Goal: Find specific fact: Find specific fact

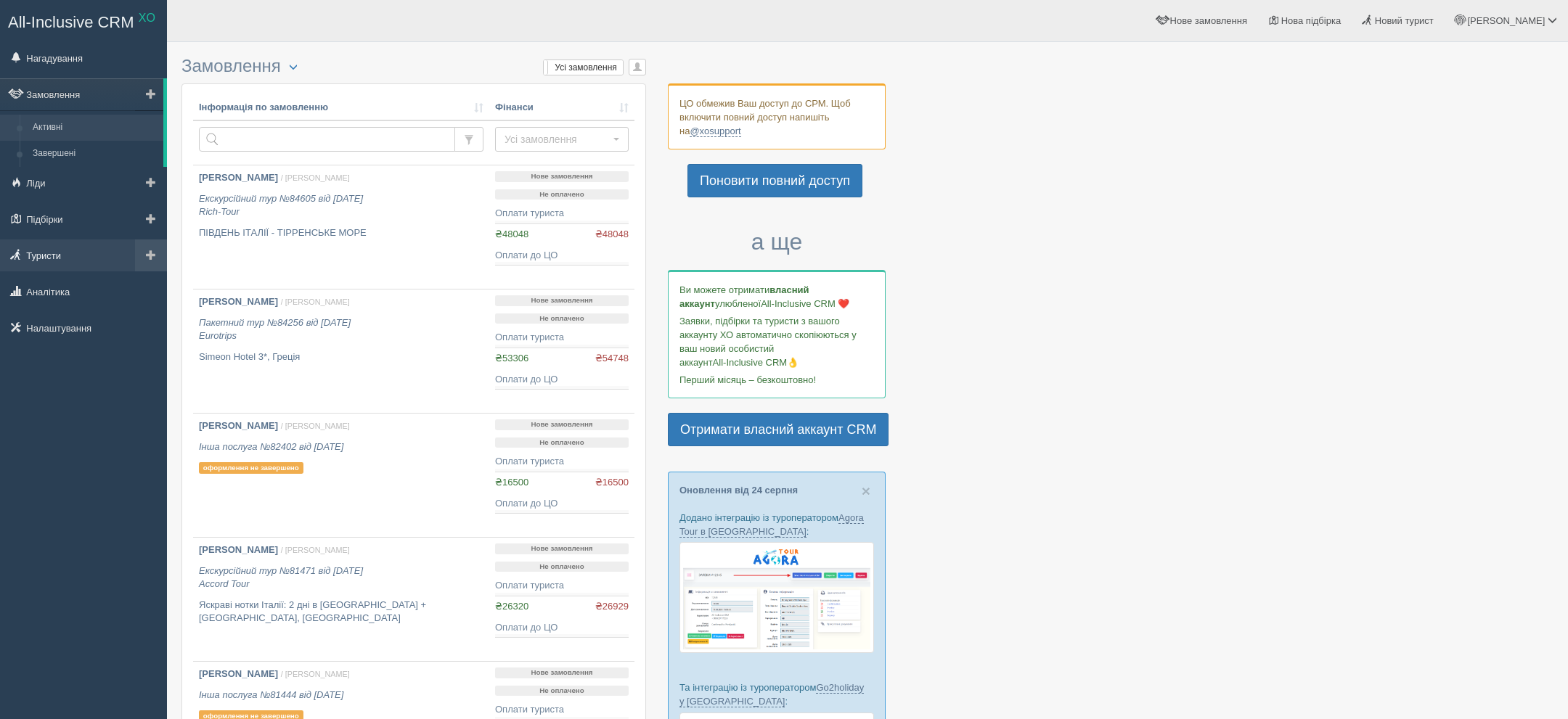
click at [57, 251] on link "Туристи" at bounding box center [83, 255] width 167 height 32
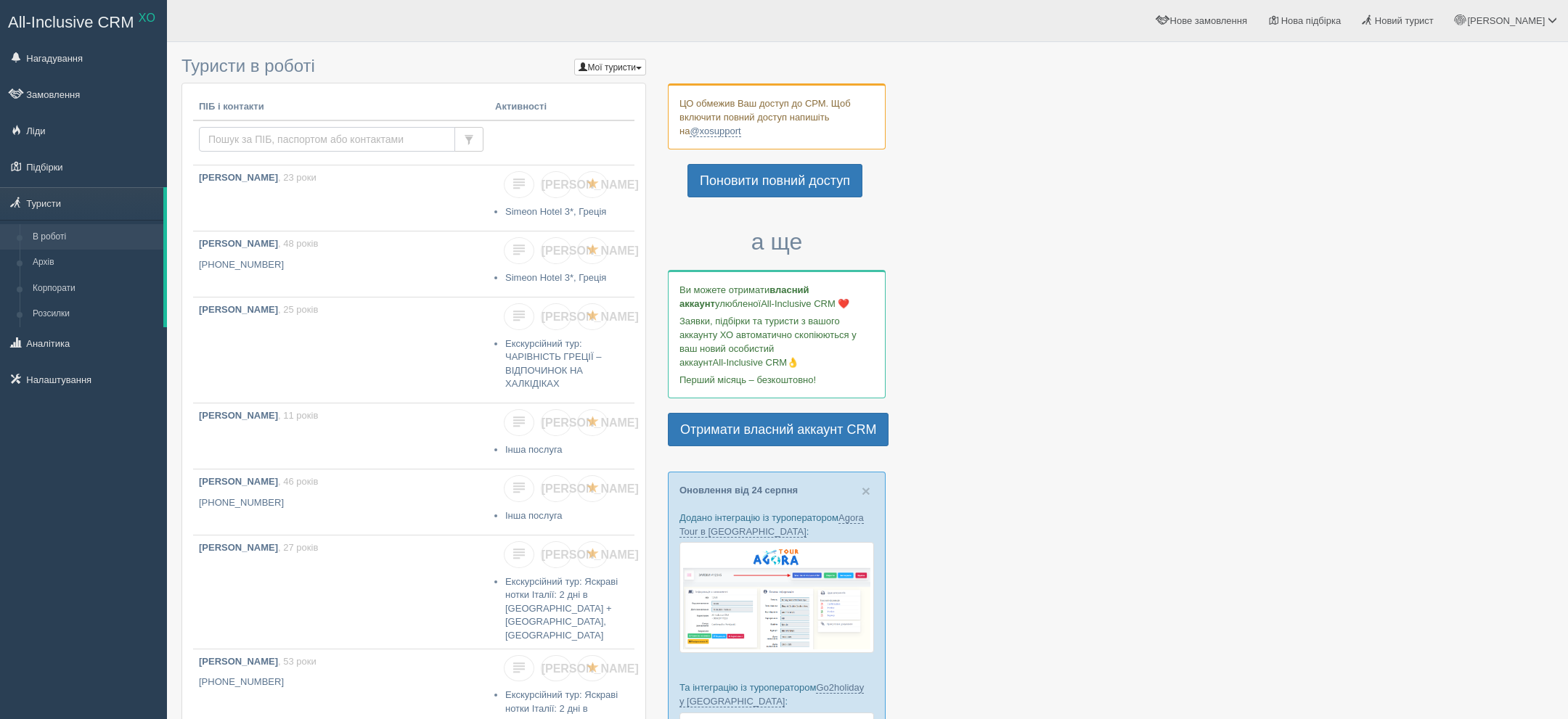
click at [310, 130] on input "text" at bounding box center [327, 139] width 256 height 25
paste input "+380971968845"
type input "+380971968845"
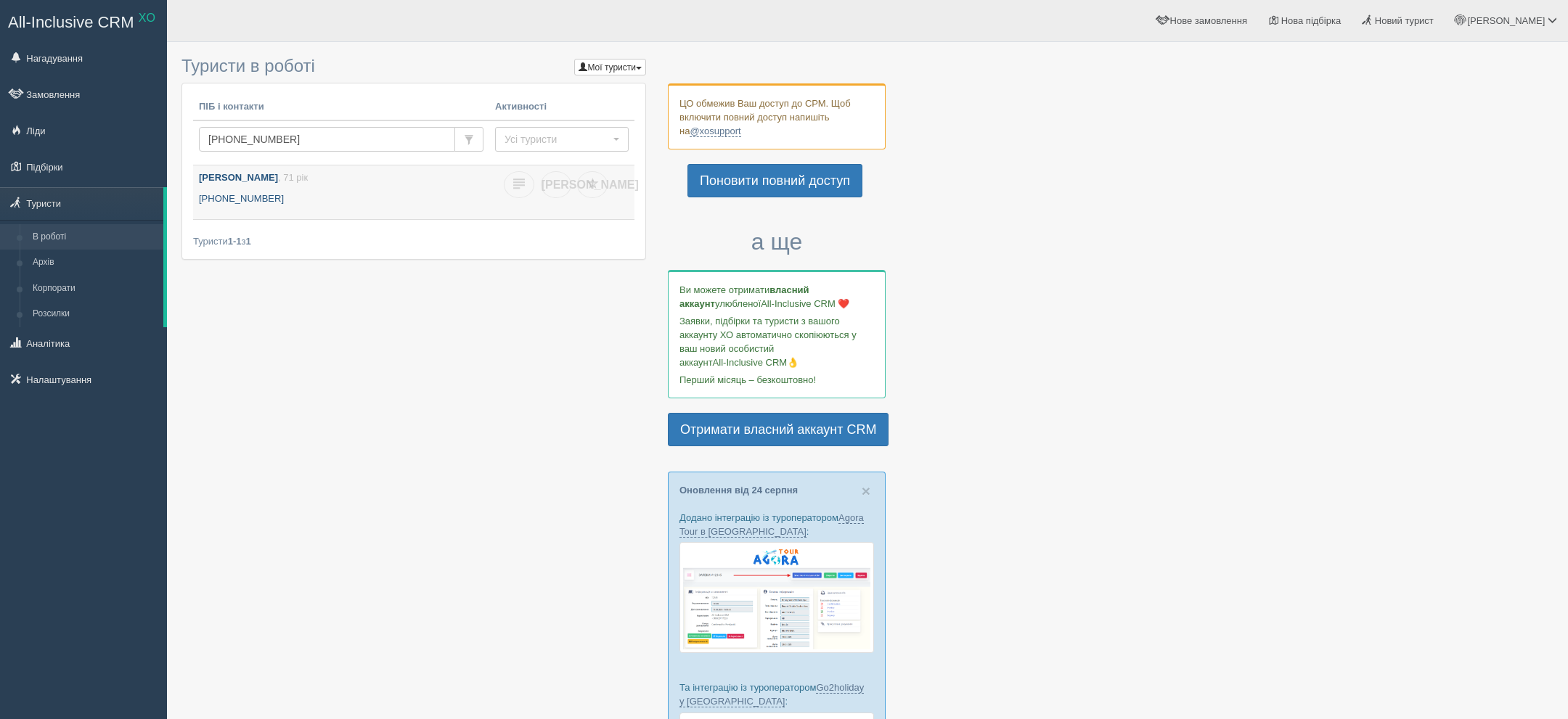
click at [213, 179] on b "[PERSON_NAME]" at bounding box center [239, 177] width 79 height 11
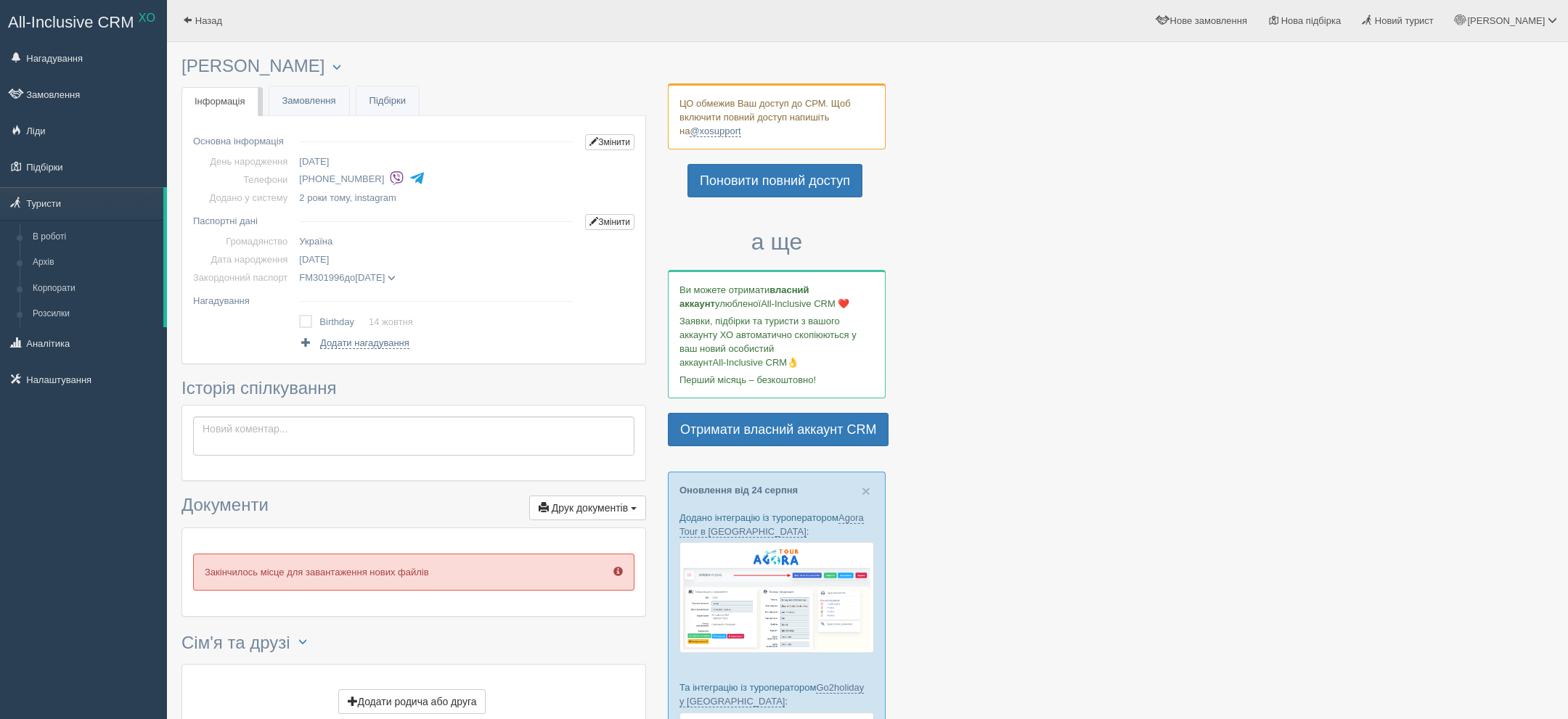
click at [266, 69] on h3 "[PERSON_NAME] Менеджер: [PERSON_NAME] Відправити до архіву Взяти в роботу Об'єд…" at bounding box center [414, 67] width 465 height 19
click at [265, 69] on h3 "[PERSON_NAME] Менеджер: [PERSON_NAME] Відправити до архіву Взяти в роботу Об'єд…" at bounding box center [414, 67] width 465 height 19
copy h3 "[PERSON_NAME]"
click at [396, 274] on span at bounding box center [391, 278] width 8 height 8
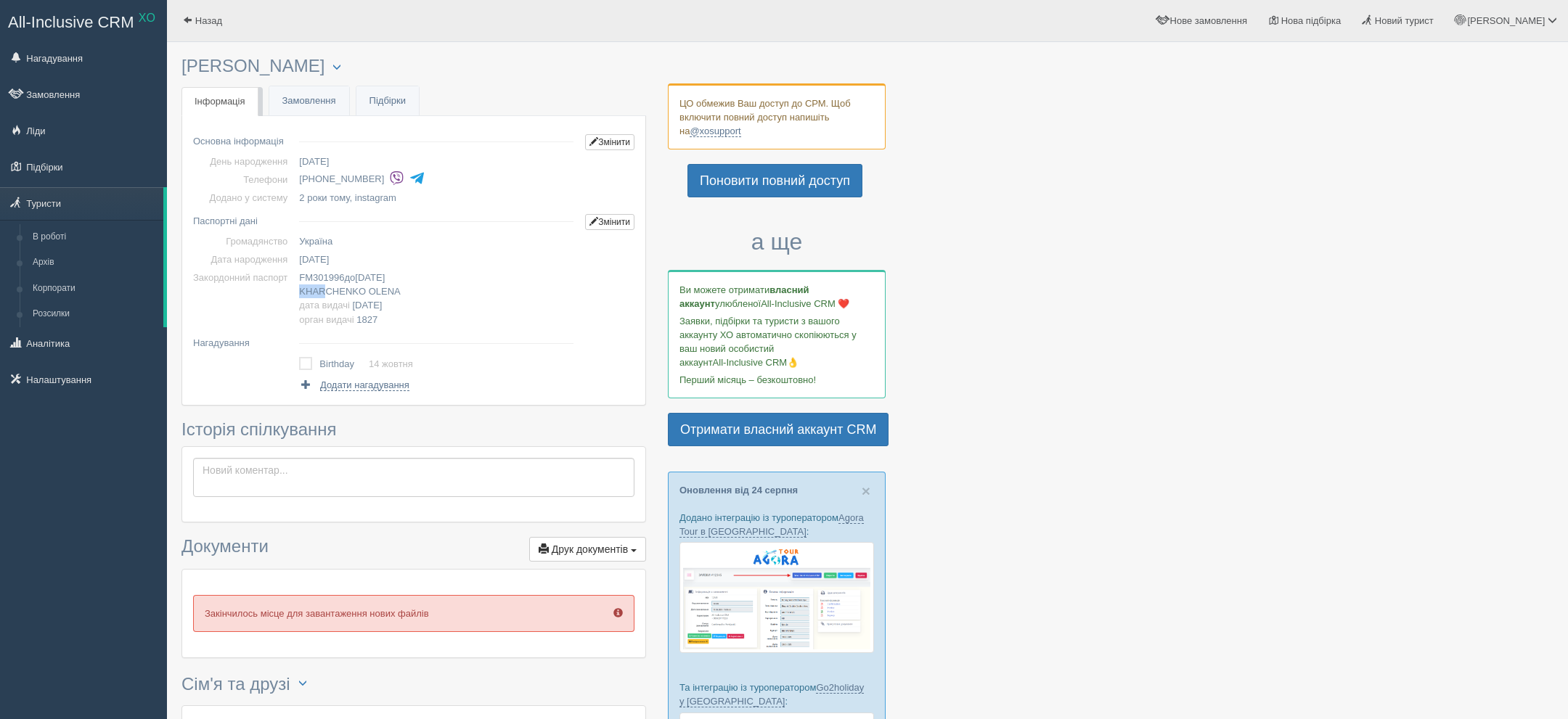
click at [331, 295] on span "KHARCHENKO" at bounding box center [332, 291] width 67 height 11
copy span "KHARCHENKO"
click at [381, 301] on span "[DATE]" at bounding box center [367, 305] width 30 height 11
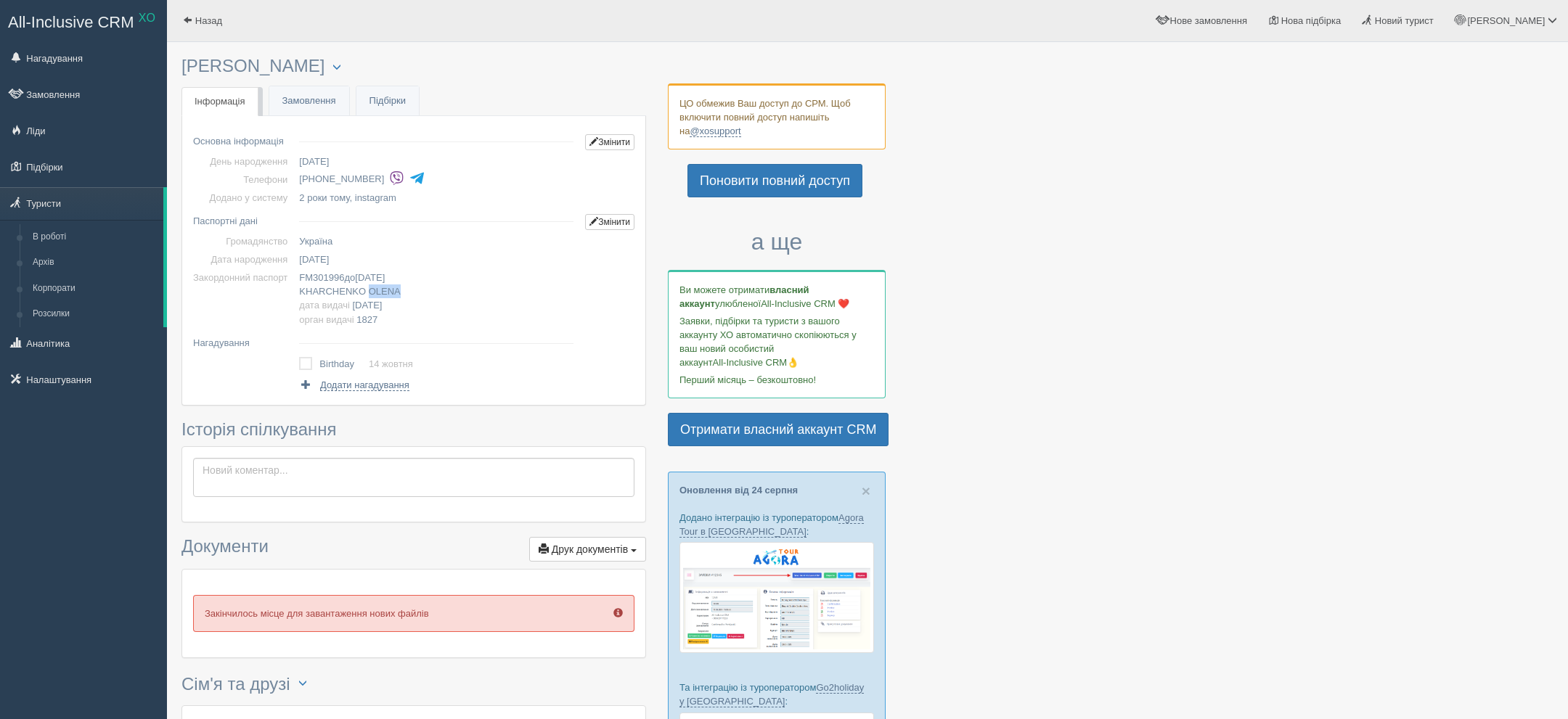
click at [389, 292] on span "OLENA" at bounding box center [384, 291] width 32 height 11
copy span "OLENA"
click at [329, 260] on span "[DATE]" at bounding box center [314, 260] width 30 height 11
copy span "[DATE]"
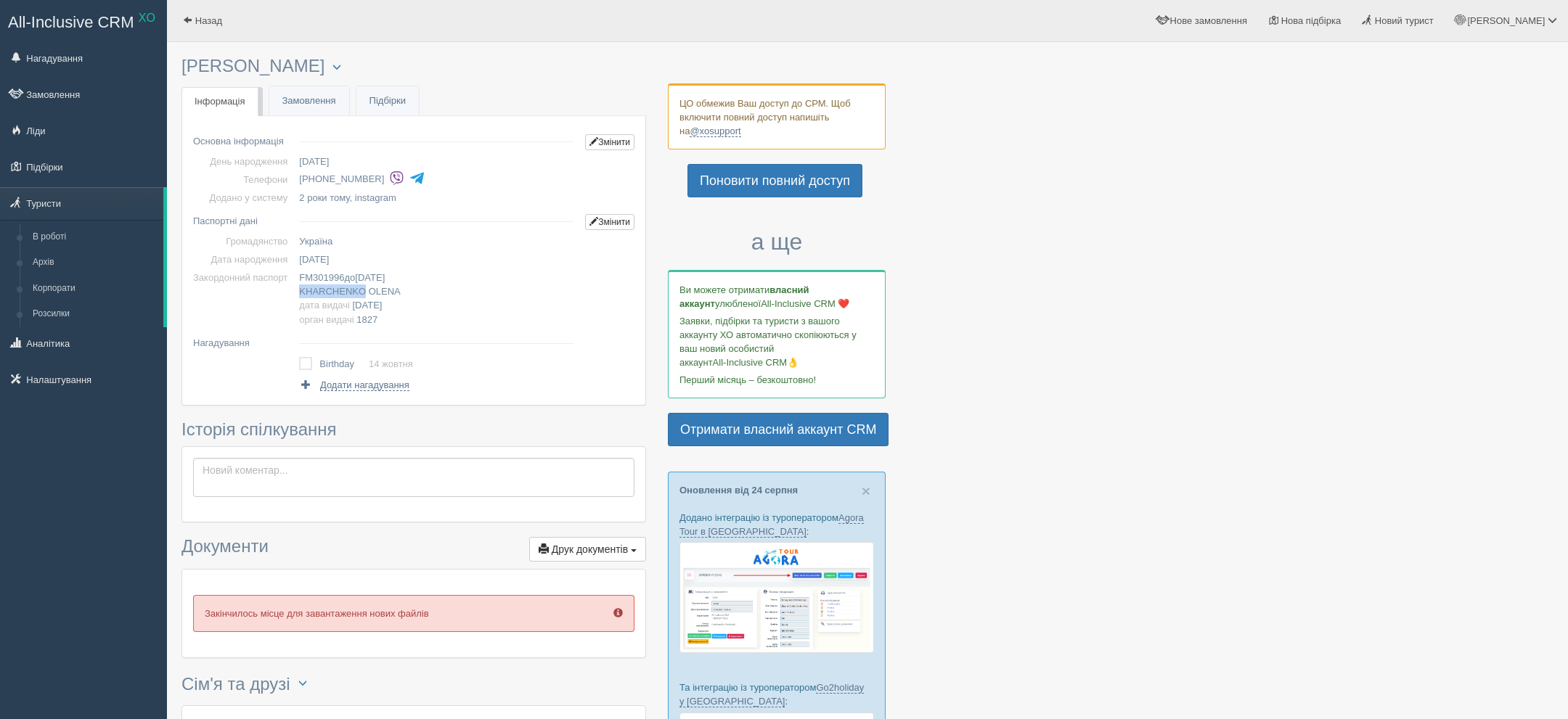
click at [328, 286] on span "KHARCHENKO" at bounding box center [332, 291] width 67 height 11
click at [327, 286] on span "KHARCHENKO" at bounding box center [332, 291] width 67 height 11
click at [325, 283] on td "FM301996 до [DATE] [PERSON_NAME] дата видачі [DATE] орган видачі 1827" at bounding box center [436, 298] width 286 height 60
click at [325, 281] on span "FM301996" at bounding box center [321, 277] width 45 height 11
click at [325, 280] on span "FM301996" at bounding box center [321, 277] width 45 height 11
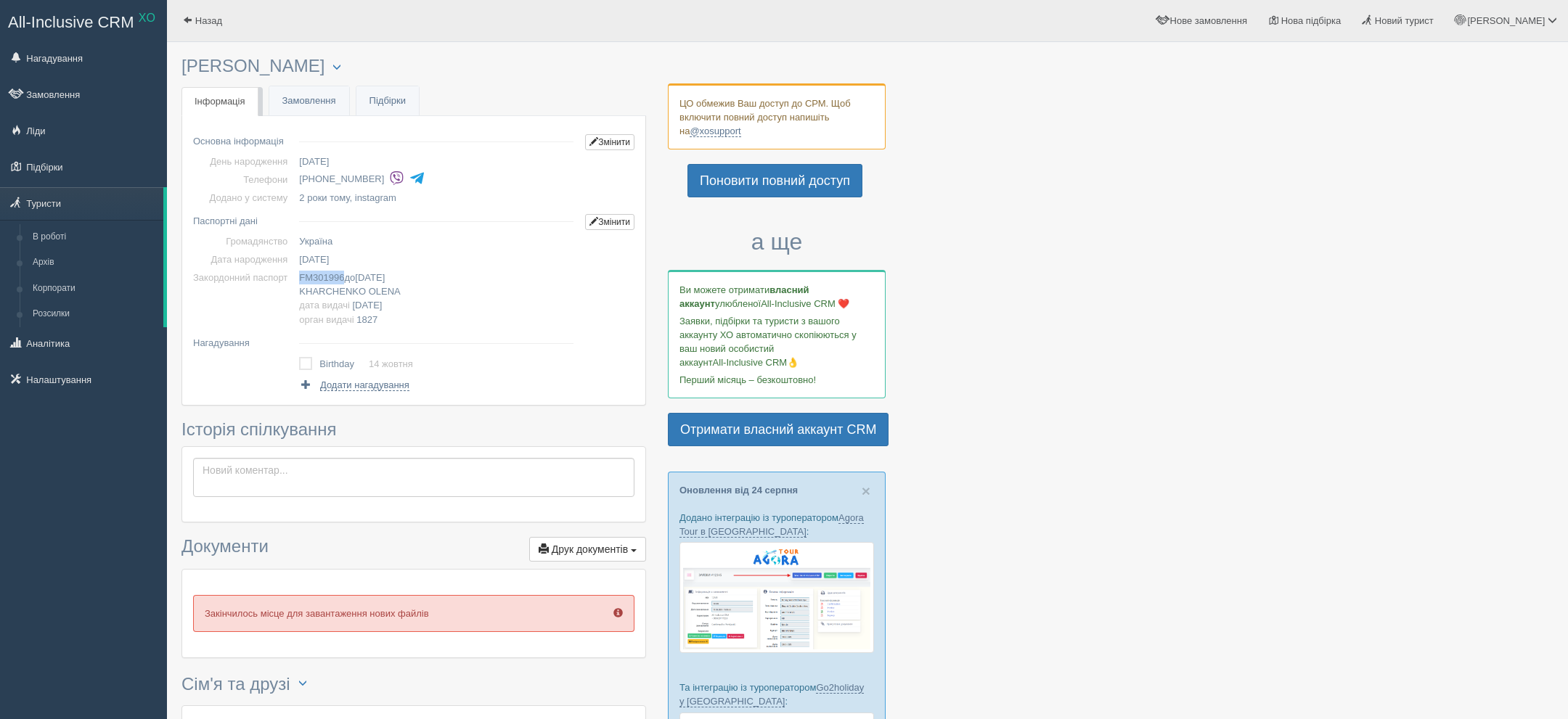
click at [325, 280] on span "FM301996" at bounding box center [321, 277] width 45 height 11
copy span "FM301996"
click at [325, 263] on span "[DATE]" at bounding box center [314, 260] width 30 height 11
click at [370, 288] on span "[PERSON_NAME] дата видачі [DATE] орган видачі 1827" at bounding box center [349, 305] width 101 height 39
click at [401, 287] on span "OLENA" at bounding box center [384, 291] width 32 height 11
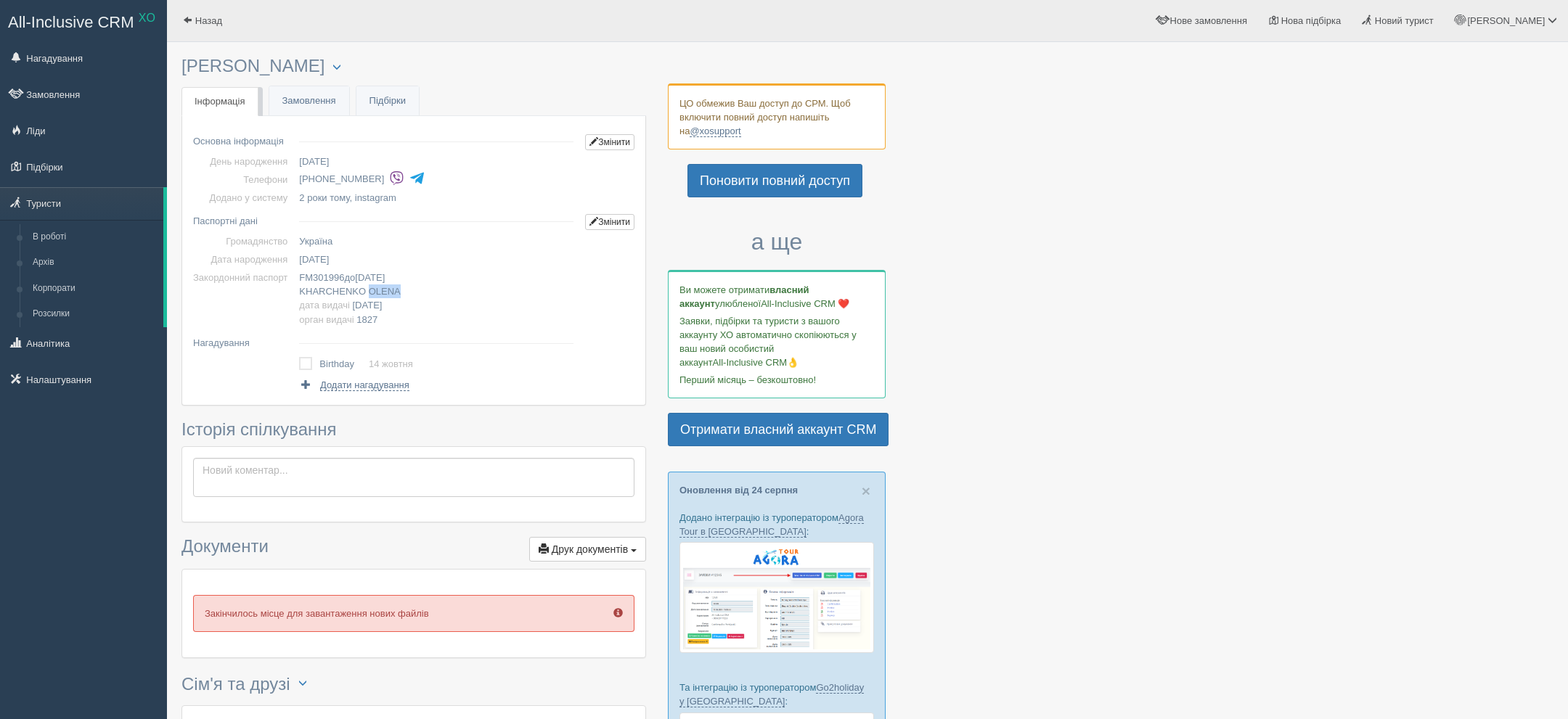
click at [385, 274] on span "[DATE]" at bounding box center [370, 277] width 30 height 11
click at [391, 297] on td "FM301996 до [DATE] [PERSON_NAME] дата видачі [DATE] орган видачі 1827" at bounding box center [436, 298] width 286 height 60
click at [382, 303] on span "[DATE]" at bounding box center [367, 305] width 30 height 11
copy span "[DATE]"
click at [387, 268] on td "FM301996 до [DATE] [PERSON_NAME] дата видачі [DATE] орган видачі 1827" at bounding box center [436, 298] width 286 height 60
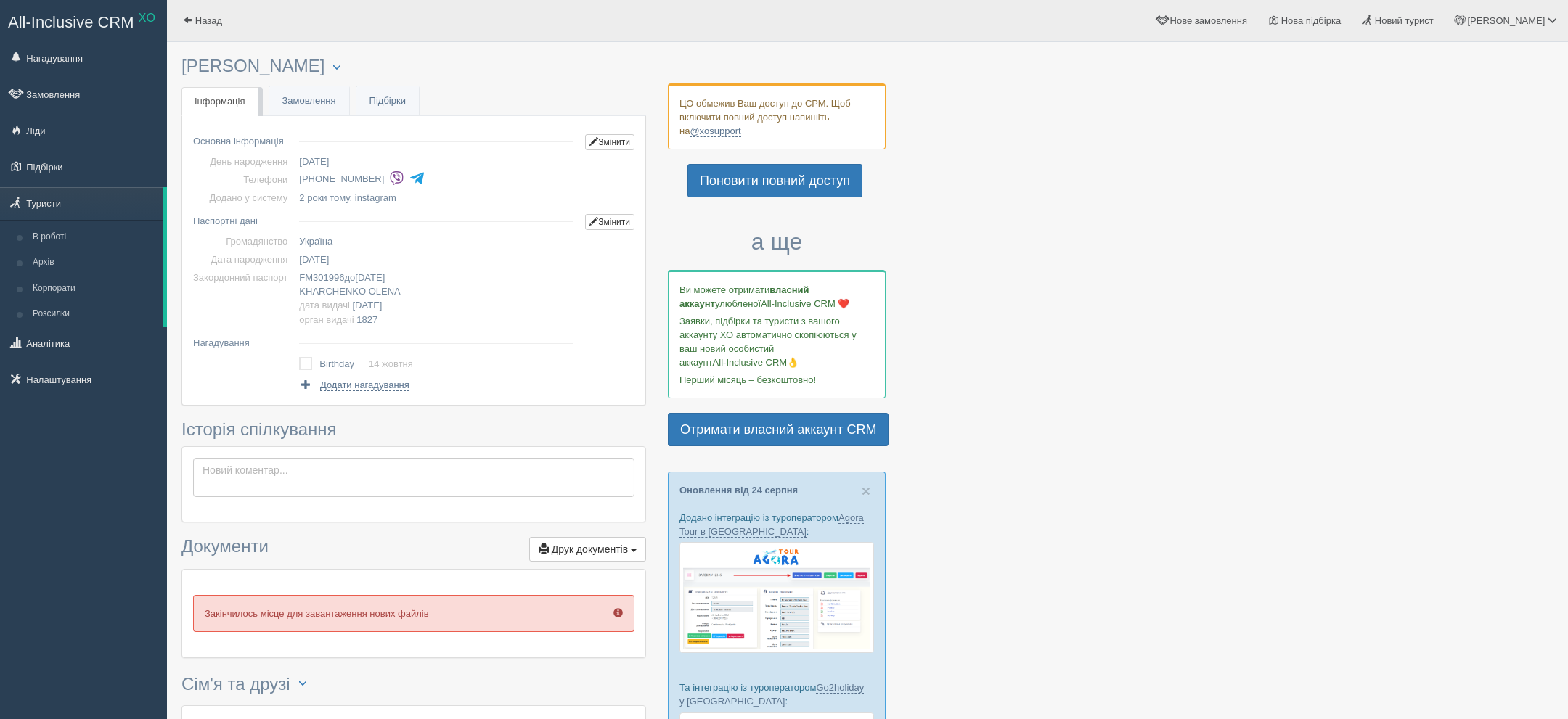
click at [388, 270] on td "FM301996 до [DATE] [PERSON_NAME] дата видачі [DATE] орган видачі 1827" at bounding box center [436, 298] width 286 height 60
click at [385, 279] on span "[DATE]" at bounding box center [370, 277] width 30 height 11
click at [385, 280] on span "[DATE]" at bounding box center [370, 277] width 30 height 11
copy span "[DATE]"
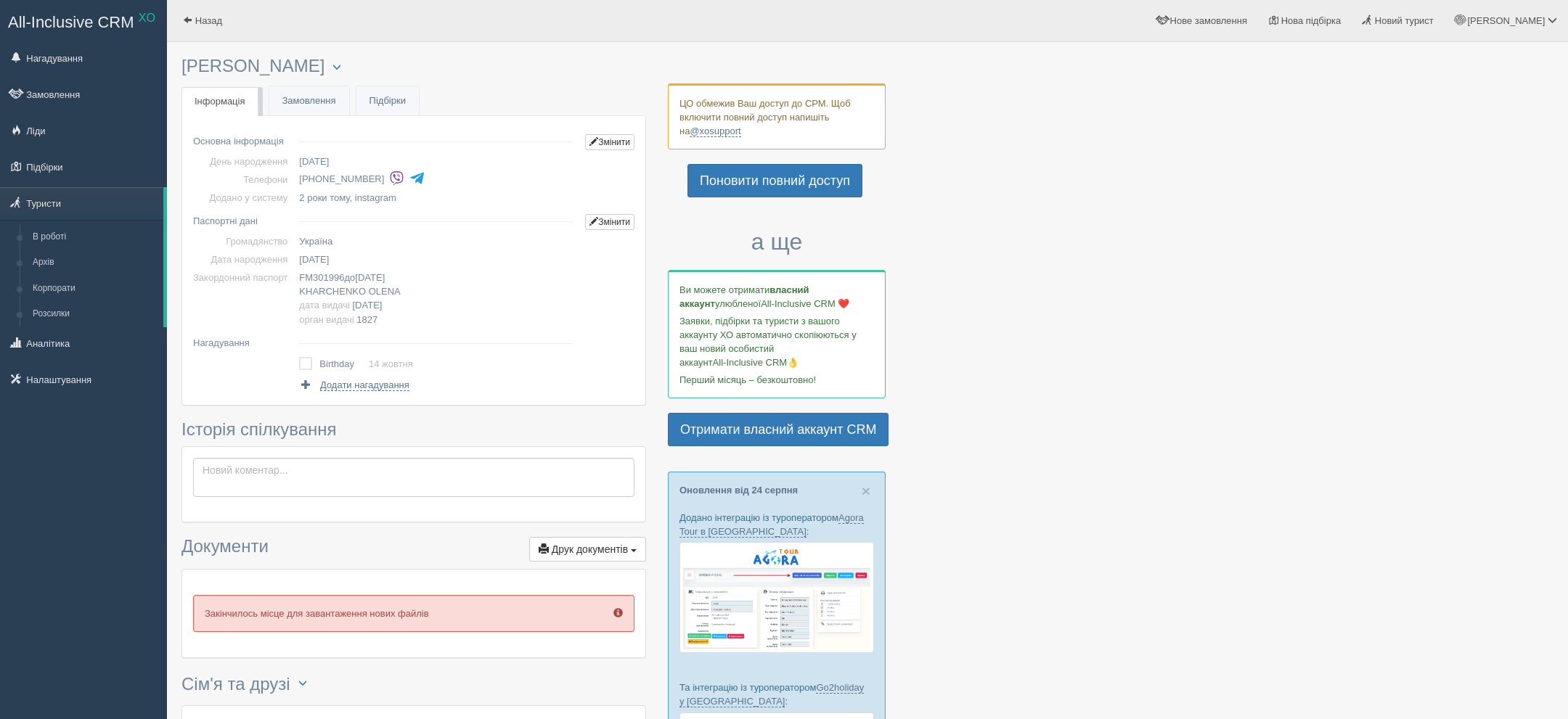
click at [370, 178] on li "[PHONE_NUMBER]" at bounding box center [438, 179] width 280 height 20
click at [369, 178] on li "[PHONE_NUMBER]" at bounding box center [438, 179] width 280 height 20
copy tbody "[PHONE_NUMBER]"
